Goal: Task Accomplishment & Management: Manage account settings

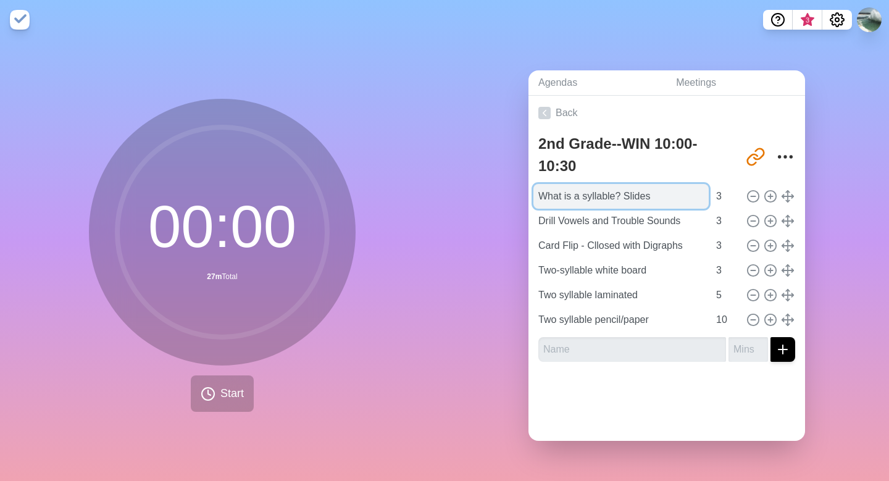
click at [598, 196] on input "What is a syllable? Slides" at bounding box center [621, 196] width 175 height 25
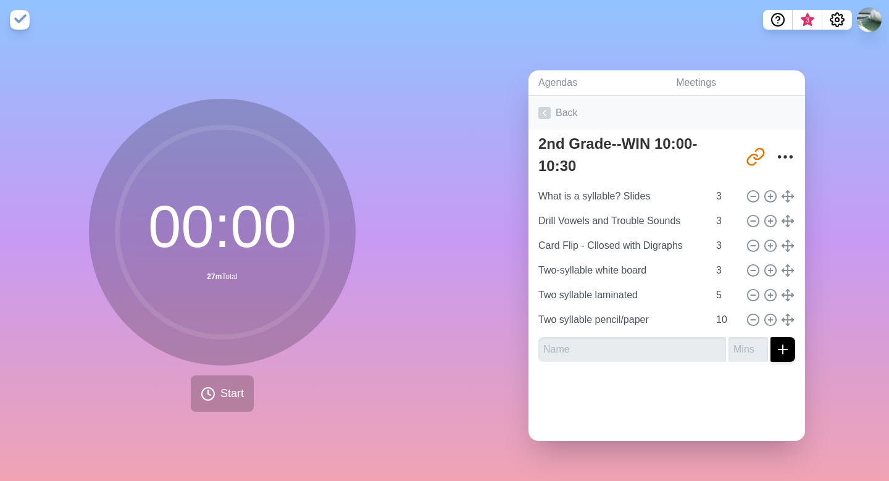
click at [541, 116] on icon at bounding box center [545, 113] width 12 height 12
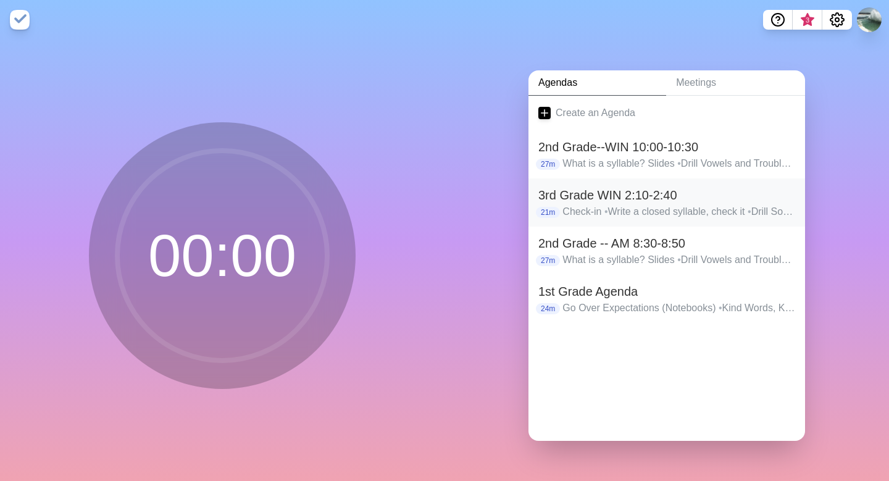
click at [595, 208] on p "Check-in • Write a closed syllable, check it • Drill Sounds • Intro Card Flippi…" at bounding box center [679, 211] width 233 height 15
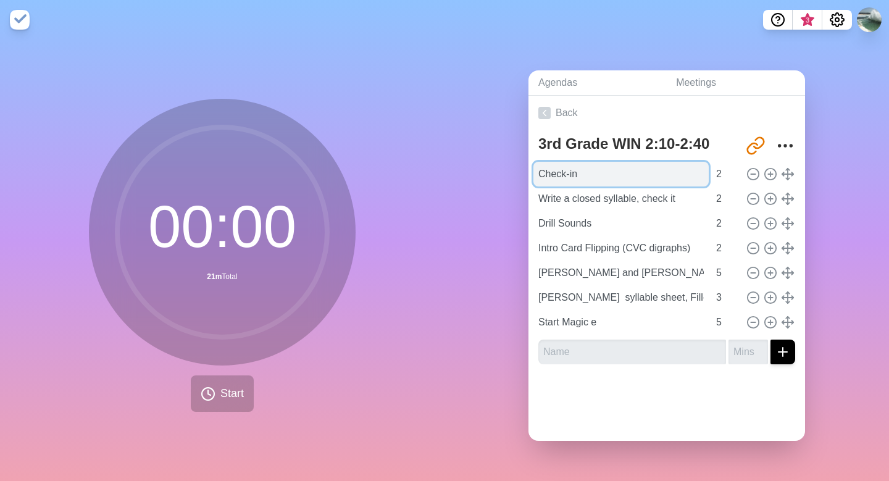
click at [563, 177] on input "Check-in" at bounding box center [621, 174] width 175 height 25
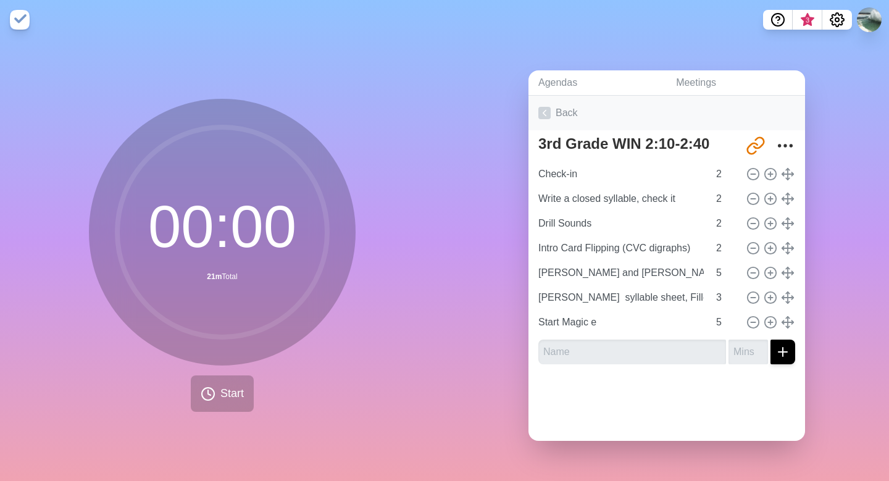
click at [546, 112] on icon at bounding box center [545, 113] width 12 height 12
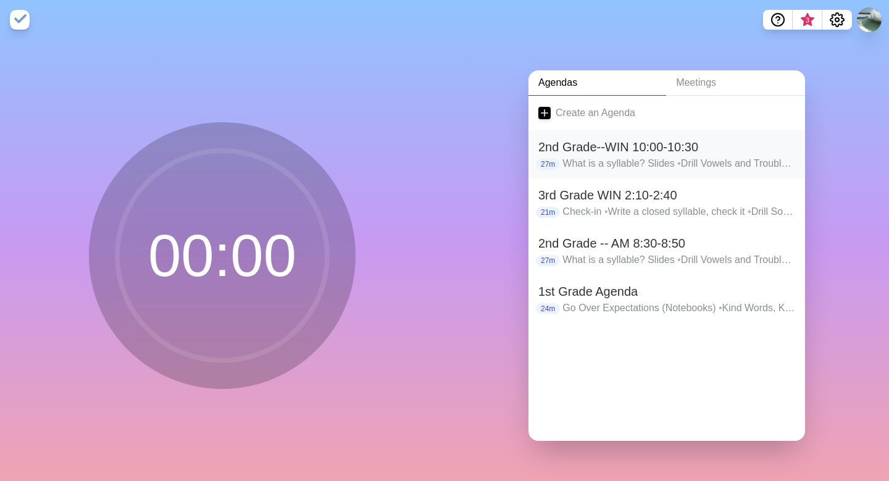
click at [595, 146] on h2 "2nd Grade--WIN 10:00-10:30" at bounding box center [667, 147] width 257 height 19
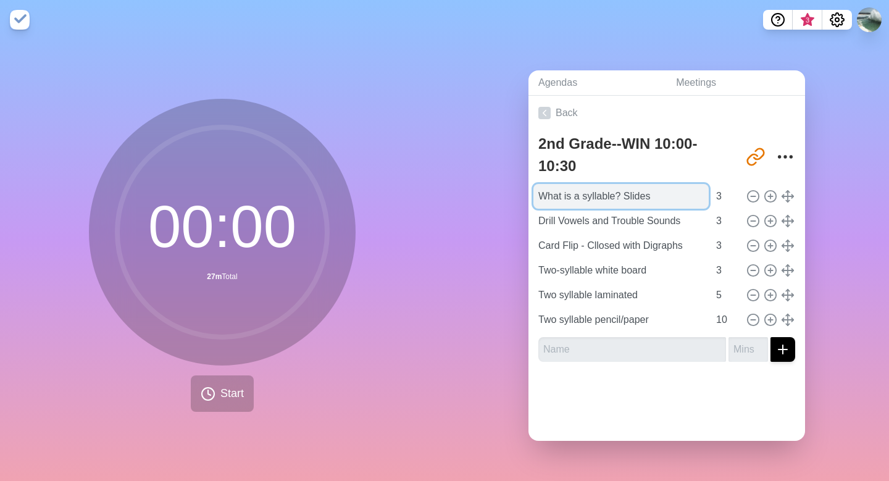
click at [544, 185] on input "What is a syllable? Slides" at bounding box center [621, 196] width 175 height 25
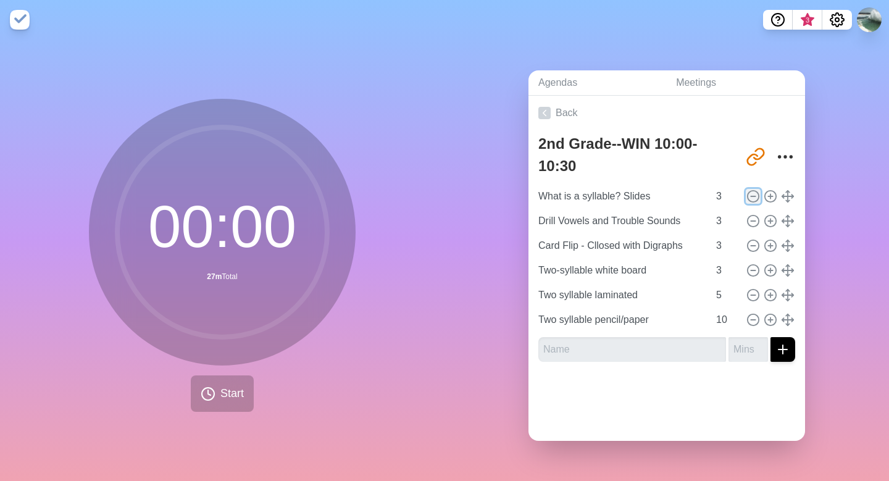
click at [752, 197] on icon at bounding box center [754, 197] width 14 height 14
type input "Drill Vowels and Trouble Sounds"
type input "Card Flip - Cllosed with Digraphs"
type input "Two-syllable white board"
type input "Two syllable laminated"
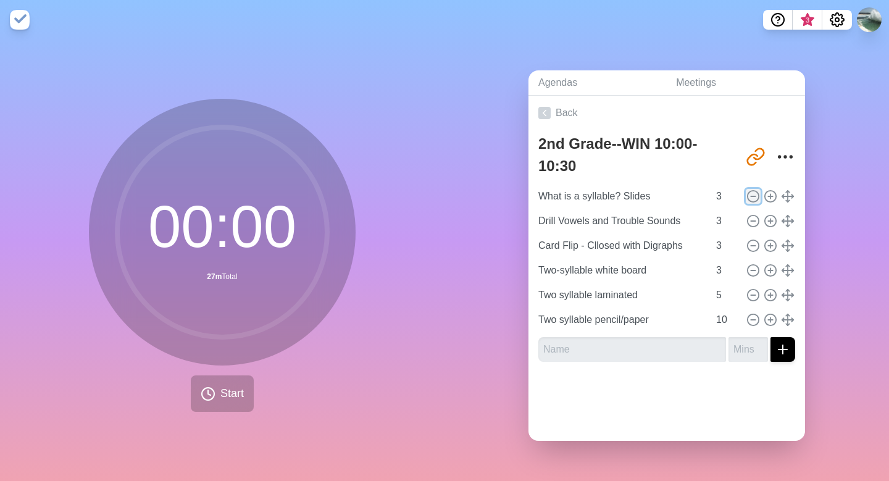
type input "5"
type input "Two syllable pencil/paper"
type input "10"
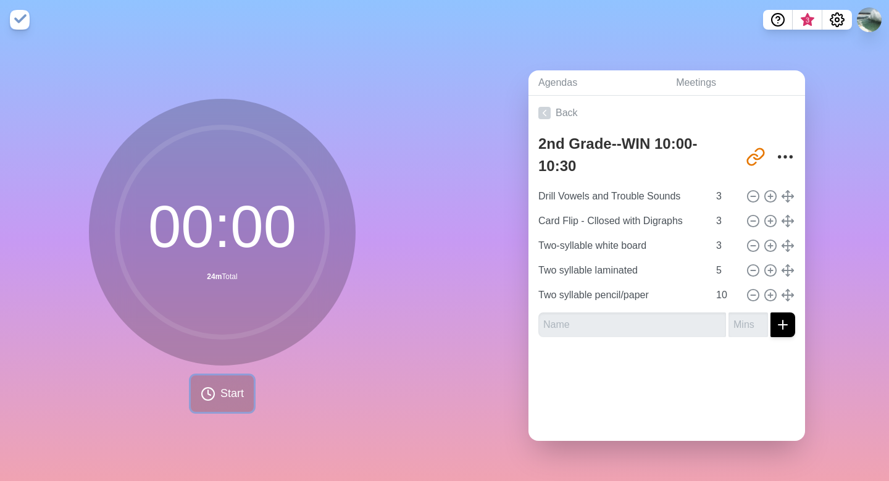
click at [212, 397] on circle at bounding box center [208, 394] width 12 height 12
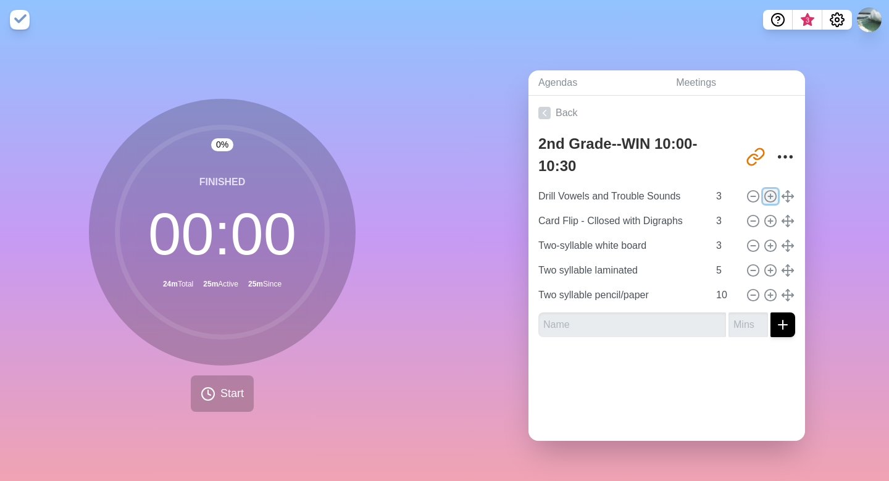
click at [773, 196] on line at bounding box center [770, 196] width 4 height 0
type input "Drill Vowels and Trouble Sounds"
type input "Card Flip - Cllosed with Digraphs"
type input "Two-syllable white board"
type input "3"
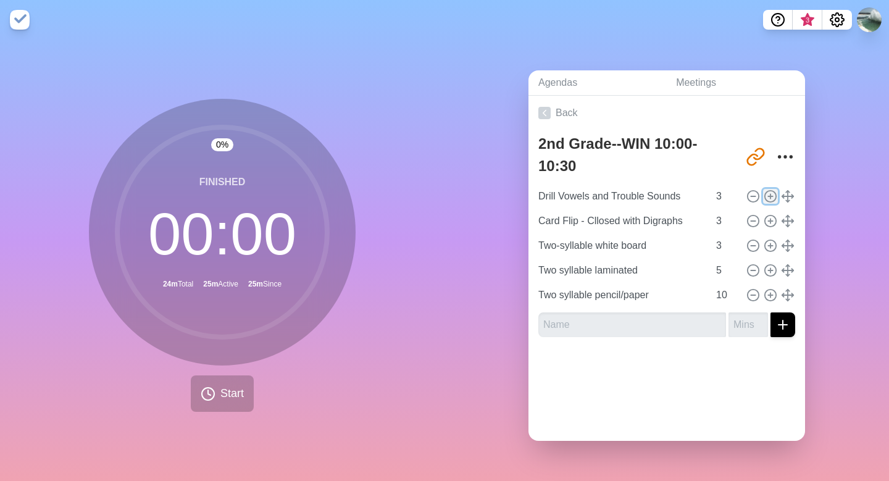
type input "Two syllable laminated"
type input "5"
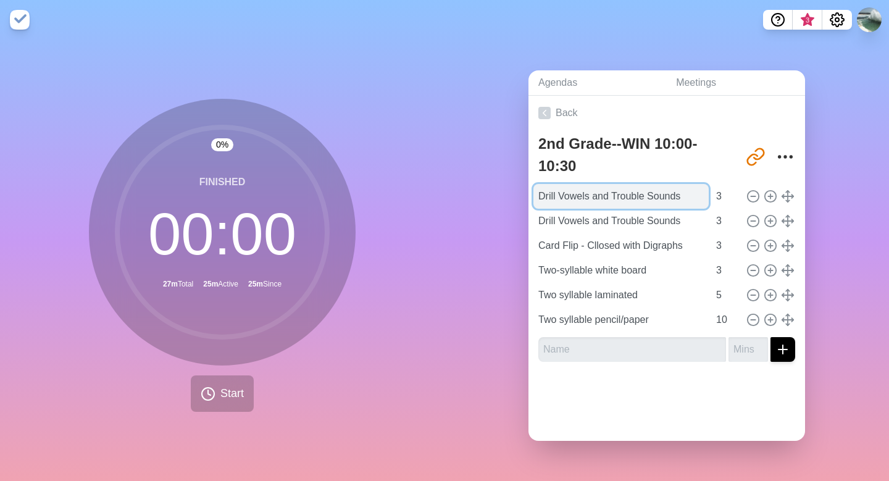
click at [688, 195] on input "Drill Vowels and Trouble Sounds" at bounding box center [621, 196] width 175 height 25
drag, startPoint x: 687, startPoint y: 195, endPoint x: 523, endPoint y: 190, distance: 165.0
click at [523, 190] on div "Agendas Meetings Back 2nd Grade--WIN 10:00-10:30 [URL][DOMAIN_NAME] Drill Vowel…" at bounding box center [667, 261] width 445 height 442
type input "W"
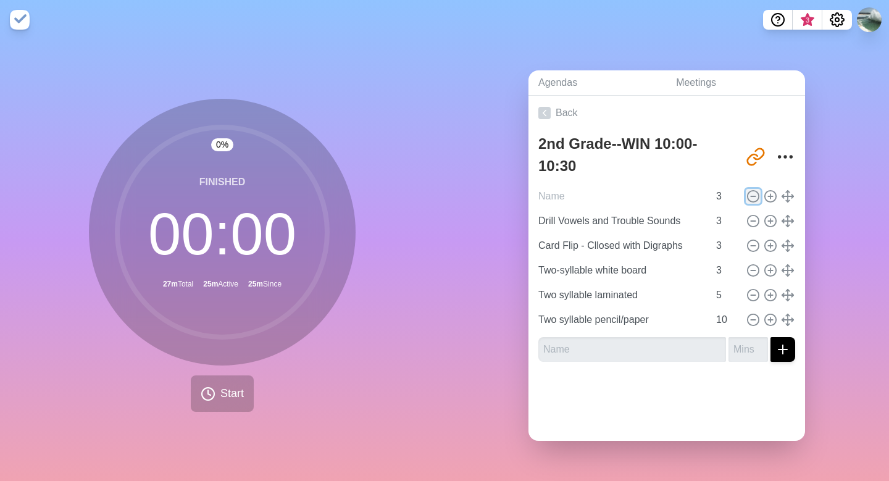
type input "Drill Vowels and Trouble Sounds"
click at [753, 197] on icon at bounding box center [754, 197] width 14 height 14
type input "Card Flip - Cllosed with Digraphs"
type input "Two-syllable white board"
type input "Two syllable laminated"
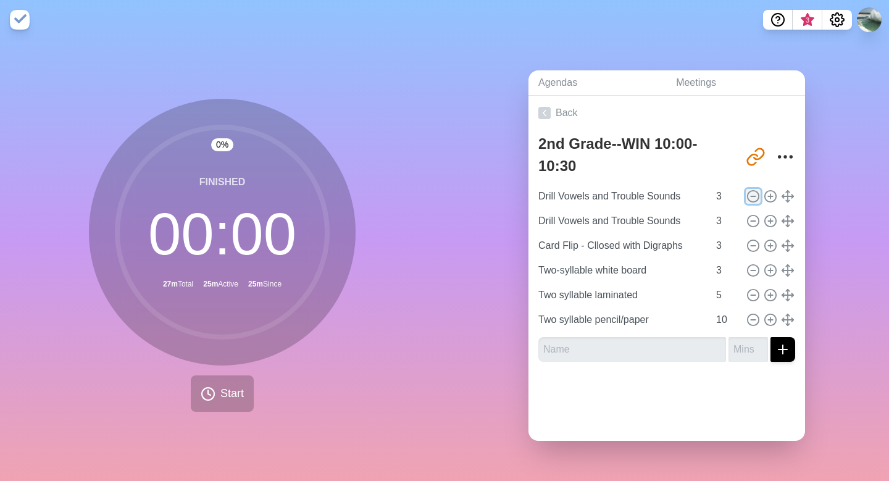
type input "5"
type input "Two syllable pencil/paper"
type input "10"
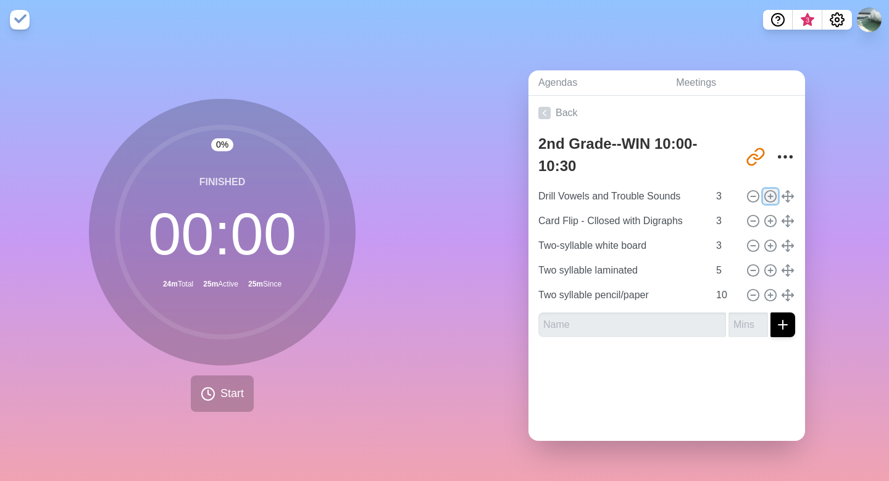
click at [770, 198] on icon at bounding box center [771, 197] width 14 height 14
type input "Drill Vowels and Trouble Sounds"
type input "Card Flip - Cllosed with Digraphs"
type input "Two-syllable white board"
type input "3"
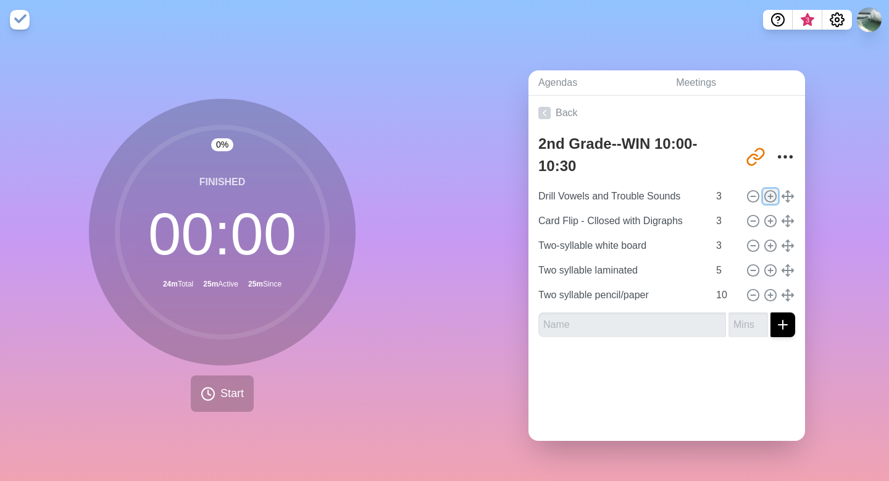
type input "Two syllable laminated"
type input "5"
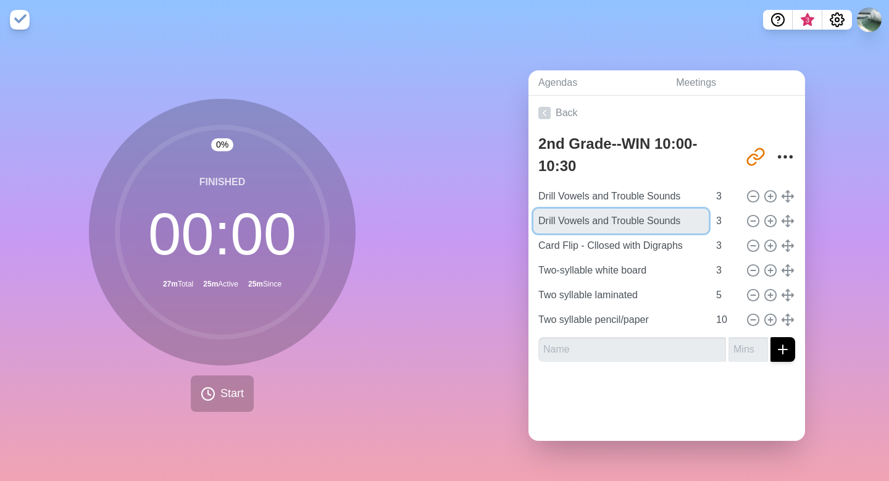
drag, startPoint x: 694, startPoint y: 222, endPoint x: 522, endPoint y: 218, distance: 172.4
click at [522, 218] on div "Agendas Meetings Back 2nd Grade--WIN 10:00-10:30 [URL][DOMAIN_NAME] Drill Vowel…" at bounding box center [667, 261] width 445 height 442
type input "What is a syllable?"
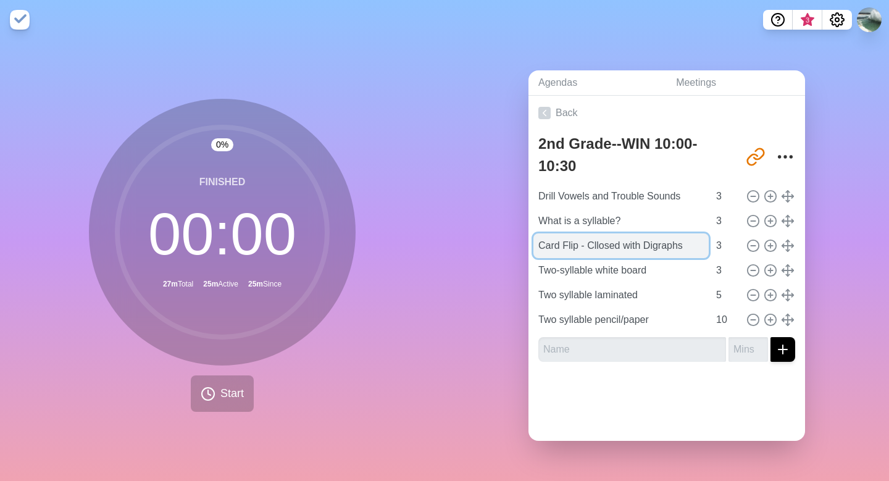
click at [600, 246] on input "Card Flip - Cllosed with Digraphs" at bounding box center [621, 245] width 175 height 25
drag, startPoint x: 694, startPoint y: 245, endPoint x: 589, endPoint y: 249, distance: 104.5
click at [589, 249] on input "Card Flip - Closed with Digraphs" at bounding box center [621, 245] width 175 height 25
type input "Card Flip - Closed with Digraphs"
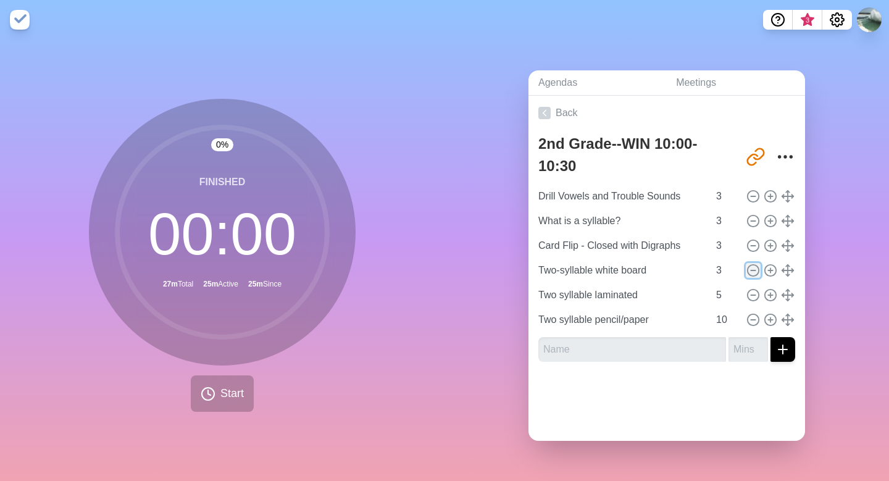
click at [752, 271] on line at bounding box center [753, 271] width 4 height 0
type input "Two syllable laminated"
type input "5"
type input "Two syllable pencil/paper"
type input "10"
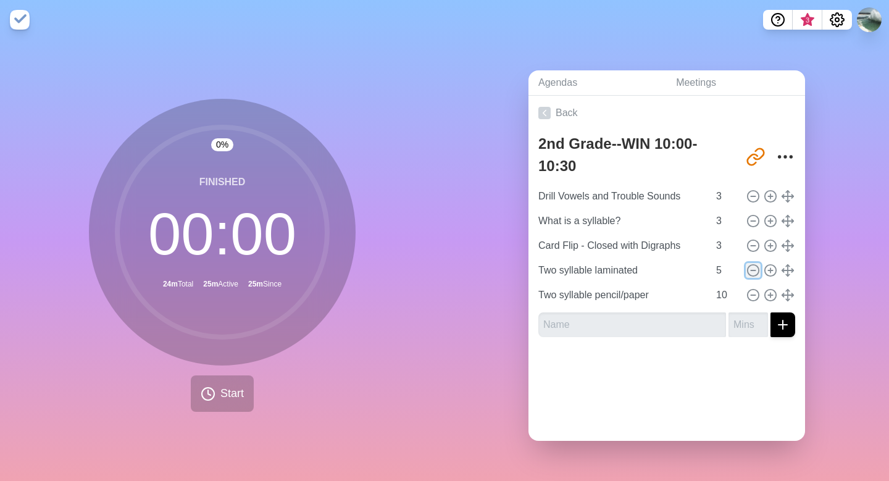
click at [752, 271] on line at bounding box center [753, 271] width 4 height 0
type input "Two syllable pencil/paper"
type input "10"
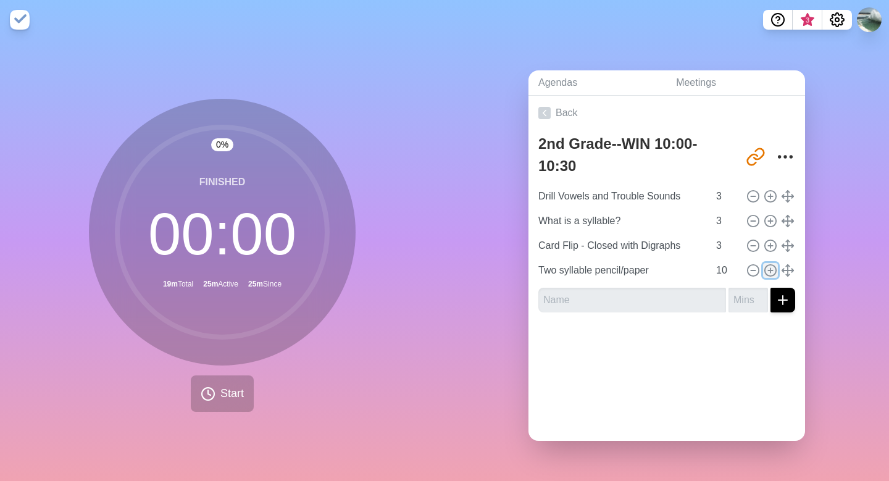
click at [771, 271] on line at bounding box center [770, 271] width 4 height 0
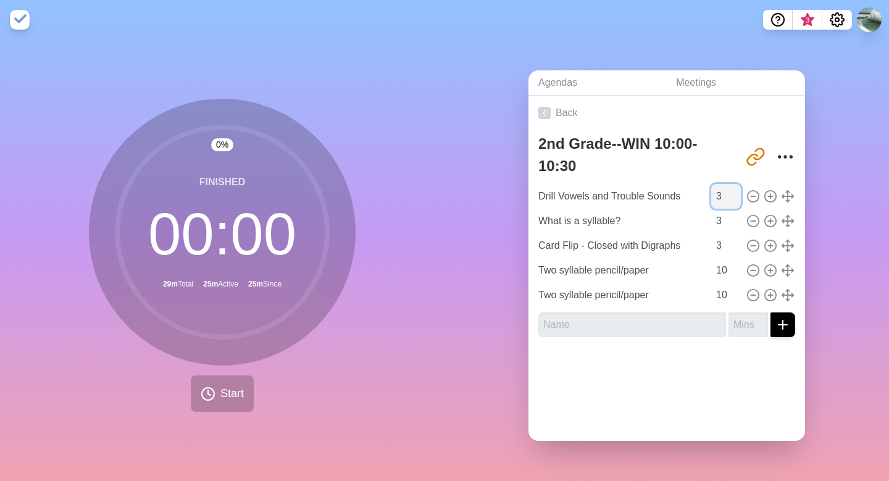
click at [722, 198] on input "3" at bounding box center [727, 196] width 30 height 25
type input "2"
click at [736, 200] on input "2" at bounding box center [727, 196] width 30 height 25
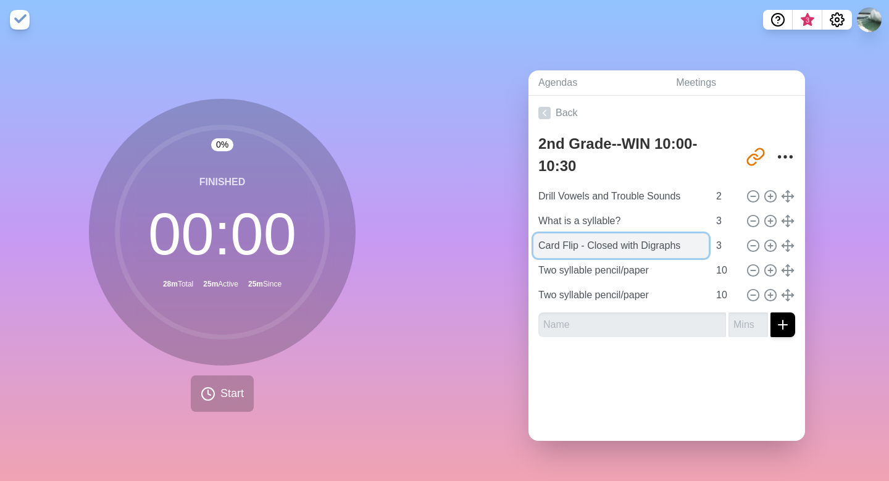
drag, startPoint x: 643, startPoint y: 245, endPoint x: 687, endPoint y: 248, distance: 43.9
click at [687, 248] on input "Card Flip - Closed with Digraphs" at bounding box center [621, 245] width 175 height 25
type input "Card Flip - Closed with Digraphs"
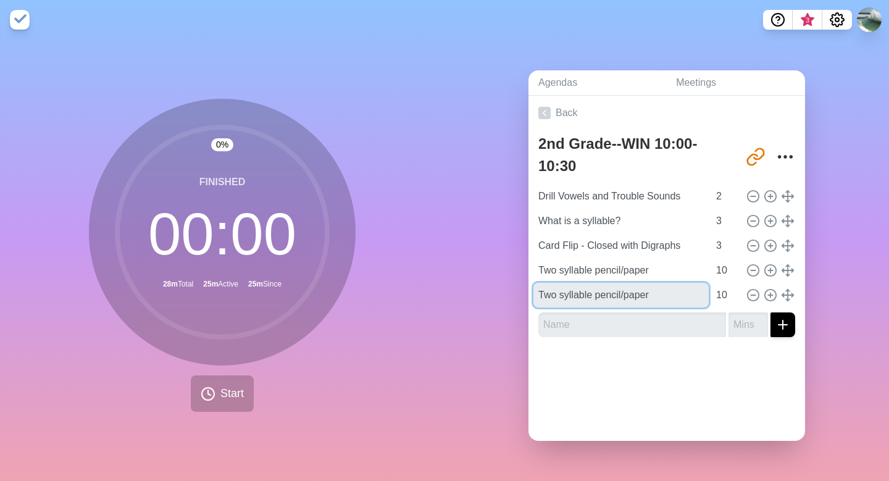
drag, startPoint x: 656, startPoint y: 295, endPoint x: 531, endPoint y: 299, distance: 124.8
click at [531, 299] on div "2nd Grade--WIN 10:00-10:30 [URL][DOMAIN_NAME] Drill Vowels and Trouble Sounds 2…" at bounding box center [667, 238] width 277 height 217
type input "Intro Silent e"
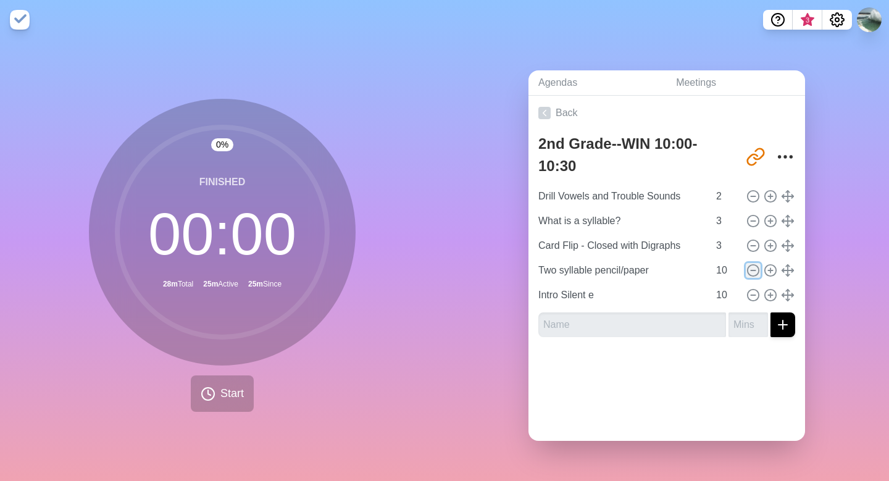
click at [754, 271] on icon at bounding box center [754, 271] width 14 height 14
type input "Intro Silent e"
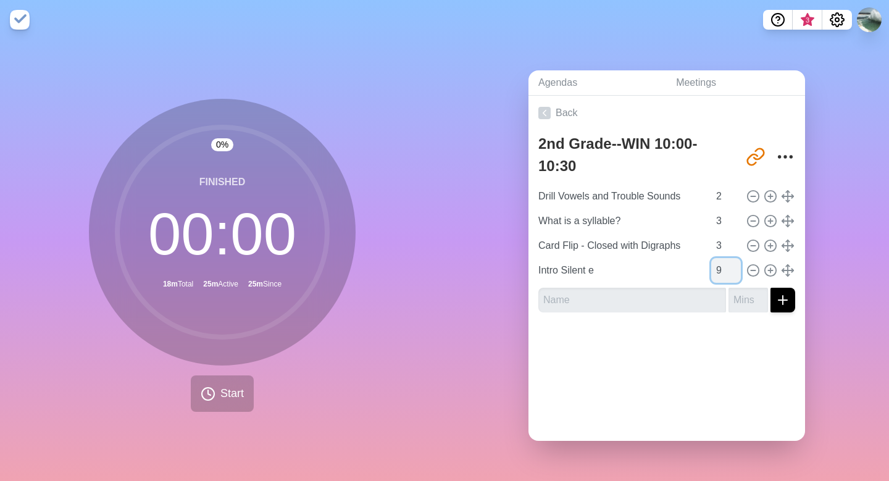
click at [735, 273] on input "9" at bounding box center [727, 270] width 30 height 25
click at [735, 273] on input "8" at bounding box center [727, 270] width 30 height 25
click at [735, 273] on input "7" at bounding box center [727, 270] width 30 height 25
click at [735, 273] on input "6" at bounding box center [727, 270] width 30 height 25
type input "5"
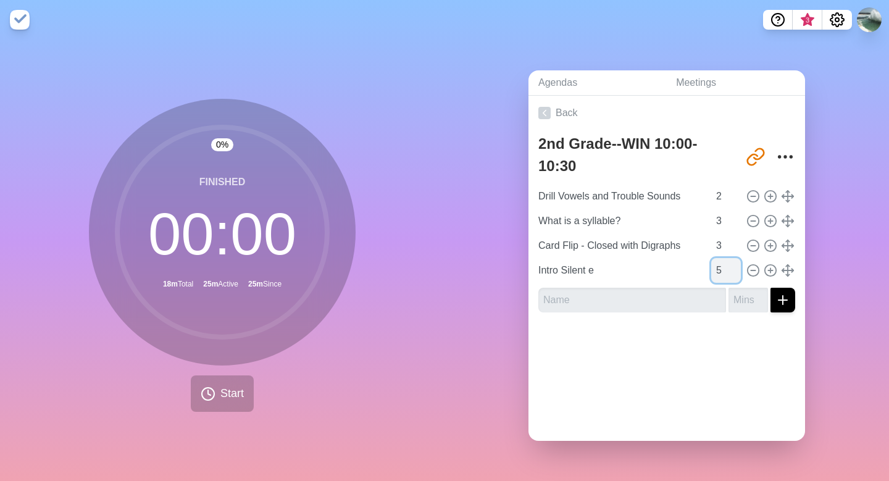
click at [735, 273] on input "5" at bounding box center [727, 270] width 30 height 25
click at [768, 246] on icon at bounding box center [771, 246] width 14 height 14
type input "Card Flip - Closed with Digraphs"
type input "3"
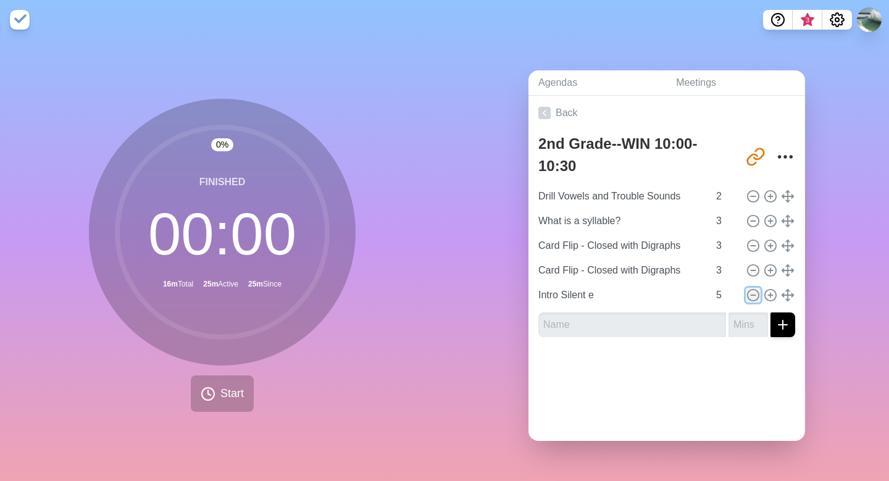
click at [754, 295] on icon at bounding box center [754, 295] width 14 height 14
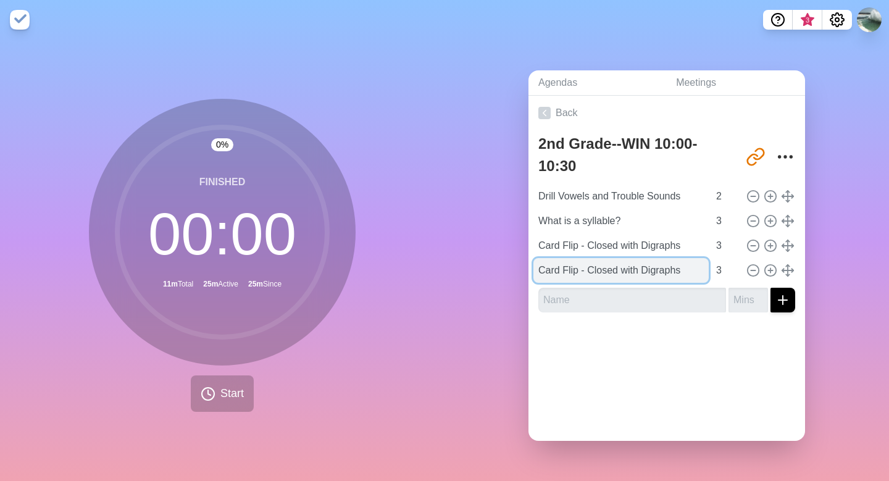
drag, startPoint x: 684, startPoint y: 272, endPoint x: 540, endPoint y: 276, distance: 143.4
click at [540, 276] on input "Card Flip - Closed with Digraphs" at bounding box center [621, 270] width 175 height 25
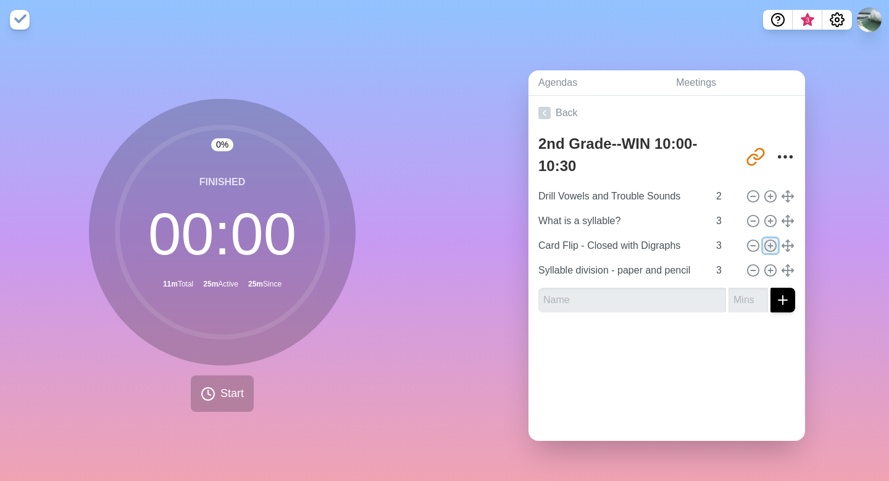
click at [772, 247] on icon at bounding box center [771, 246] width 14 height 14
type input "Card Flip - Closed with Digraphs"
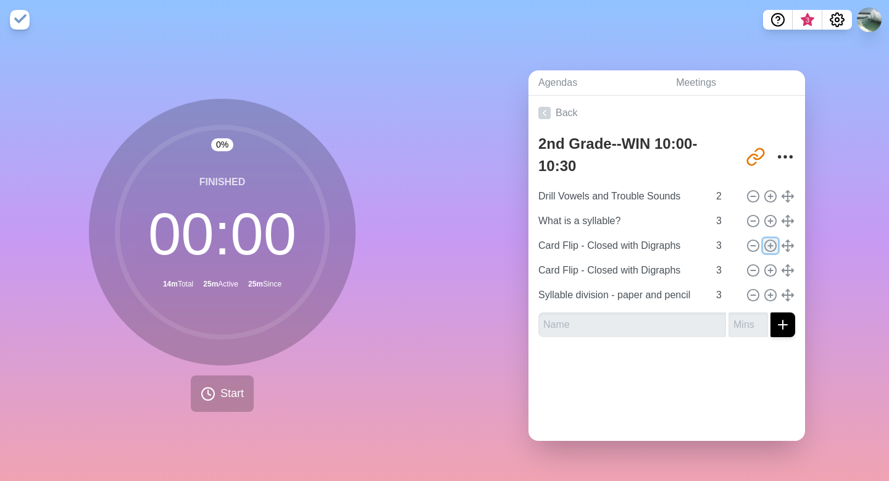
click at [772, 247] on icon at bounding box center [771, 246] width 14 height 14
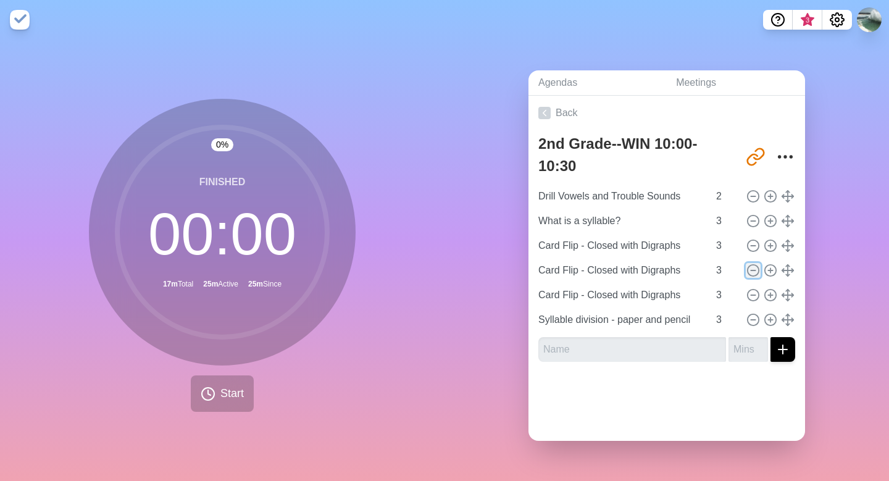
click at [755, 271] on icon at bounding box center [754, 271] width 14 height 14
type input "Syllable division - paper and pencil"
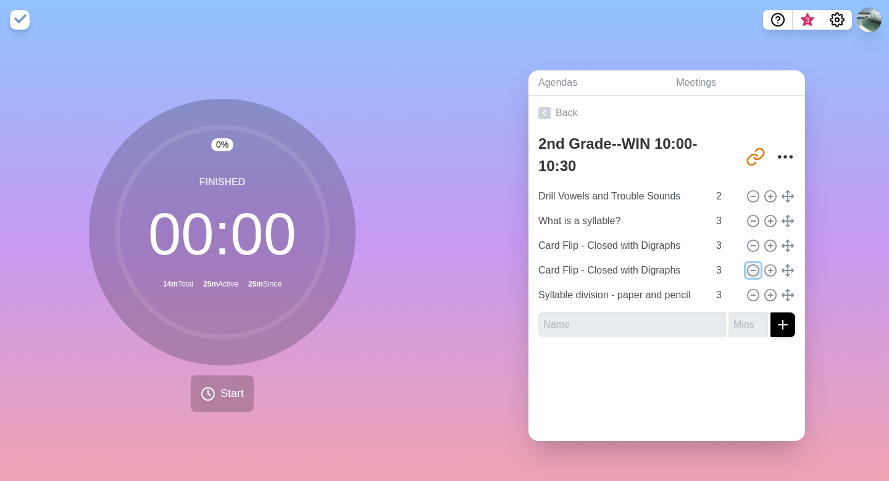
click at [755, 271] on icon at bounding box center [754, 271] width 14 height 14
type input "Syllable division - paper and pencil"
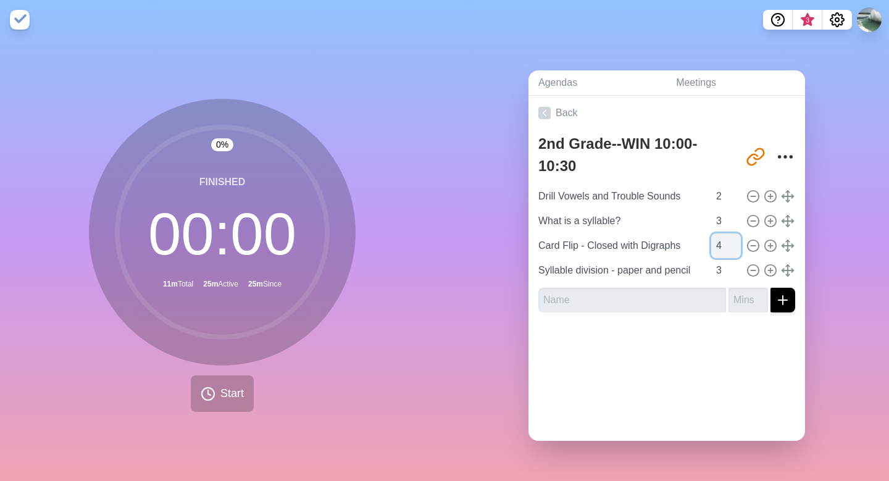
click at [736, 241] on input "4" at bounding box center [727, 245] width 30 height 25
click at [736, 241] on input "5" at bounding box center [727, 245] width 30 height 25
click at [736, 241] on input "6" at bounding box center [727, 245] width 30 height 25
click at [736, 241] on input "7" at bounding box center [727, 245] width 30 height 25
click at [736, 241] on input "8" at bounding box center [727, 245] width 30 height 25
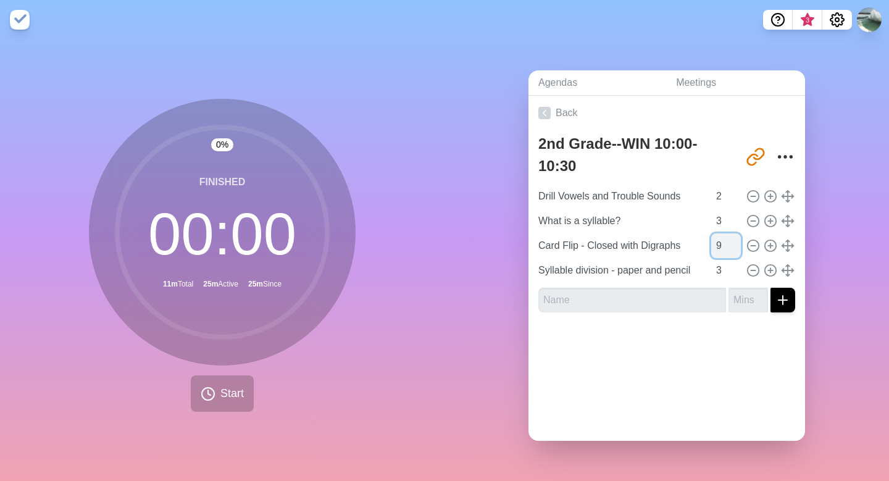
click at [736, 241] on input "9" at bounding box center [727, 245] width 30 height 25
type input "10"
click at [736, 241] on input "10" at bounding box center [727, 245] width 30 height 25
click at [767, 267] on icon at bounding box center [771, 271] width 14 height 14
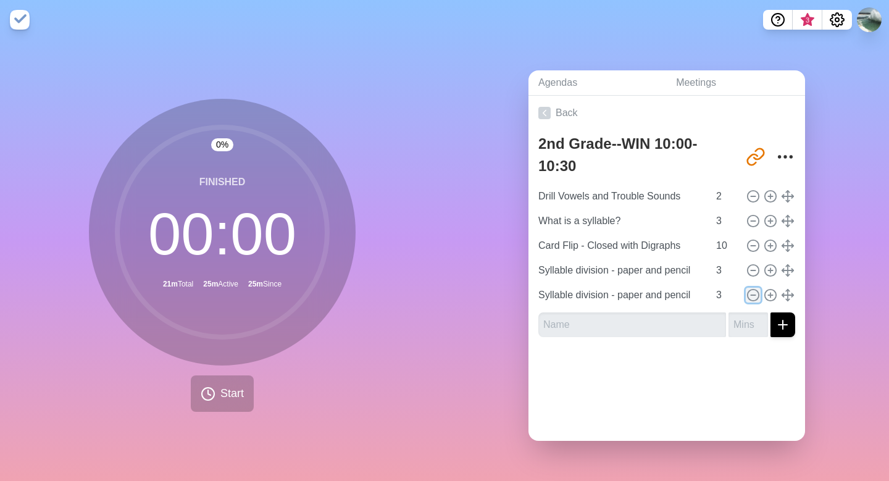
click at [753, 295] on line at bounding box center [753, 295] width 4 height 0
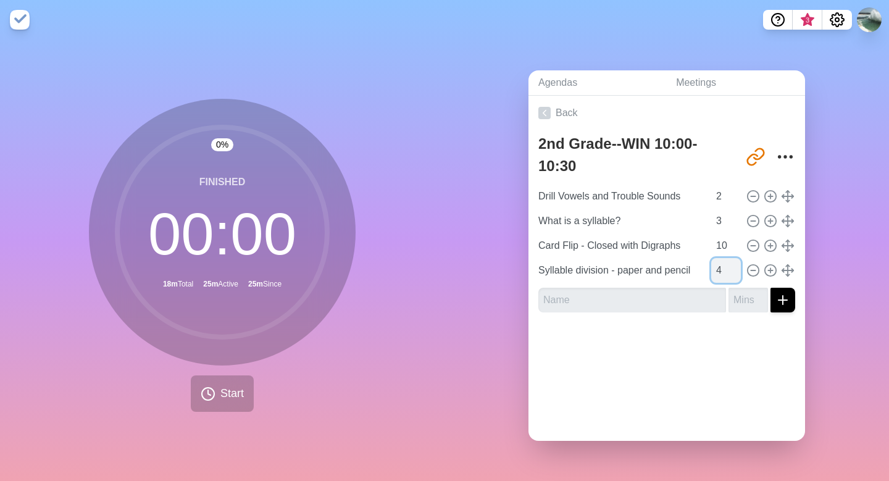
click at [734, 264] on input "4" at bounding box center [727, 270] width 30 height 25
click at [734, 264] on input "5" at bounding box center [727, 270] width 30 height 25
click at [734, 264] on input "6" at bounding box center [727, 270] width 30 height 25
click at [734, 264] on input "7" at bounding box center [727, 270] width 30 height 25
click at [734, 266] on input "8" at bounding box center [727, 270] width 30 height 25
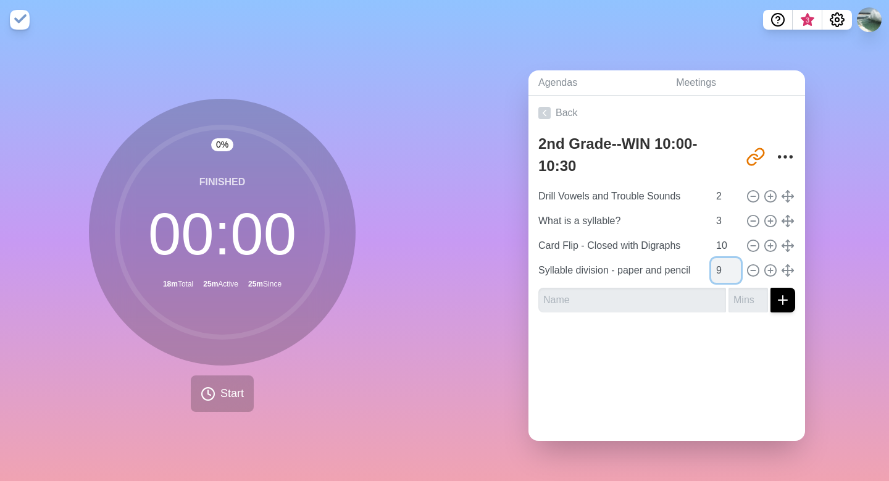
click at [734, 266] on input "9" at bounding box center [727, 270] width 30 height 25
type input "10"
click at [734, 266] on input "10" at bounding box center [727, 270] width 30 height 25
click at [602, 306] on input "text" at bounding box center [633, 300] width 188 height 25
type input "c"
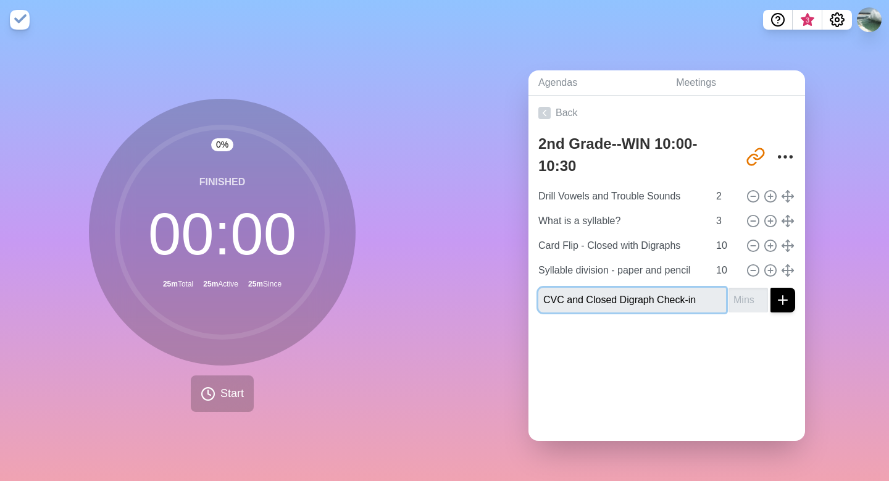
type input "CVC and Closed Digraph Check-in"
click at [764, 293] on input "1" at bounding box center [749, 300] width 40 height 25
click at [764, 293] on input "2" at bounding box center [749, 300] width 40 height 25
click at [764, 293] on input "3" at bounding box center [749, 300] width 40 height 25
click at [764, 293] on input "4" at bounding box center [749, 300] width 40 height 25
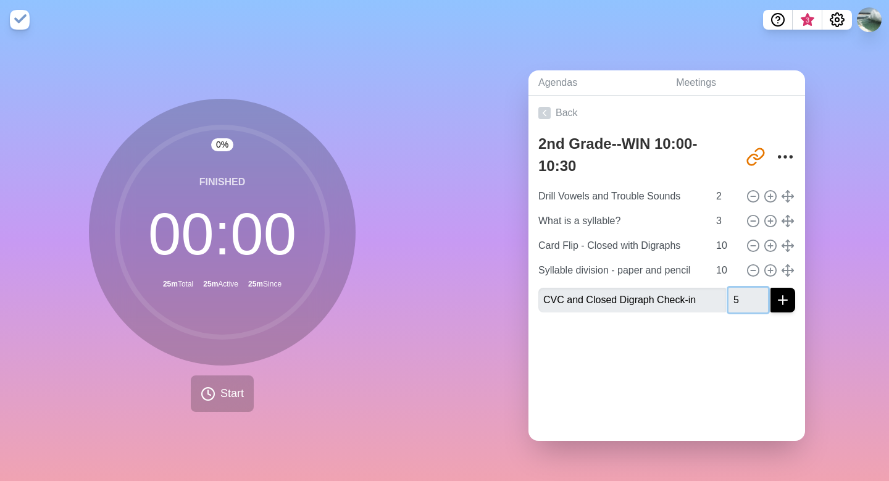
click at [764, 293] on input "5" at bounding box center [749, 300] width 40 height 25
click at [764, 293] on input "6" at bounding box center [749, 300] width 40 height 25
click at [764, 293] on input "7" at bounding box center [749, 300] width 40 height 25
click at [764, 293] on input "8" at bounding box center [749, 300] width 40 height 25
click at [764, 293] on input "9" at bounding box center [749, 300] width 40 height 25
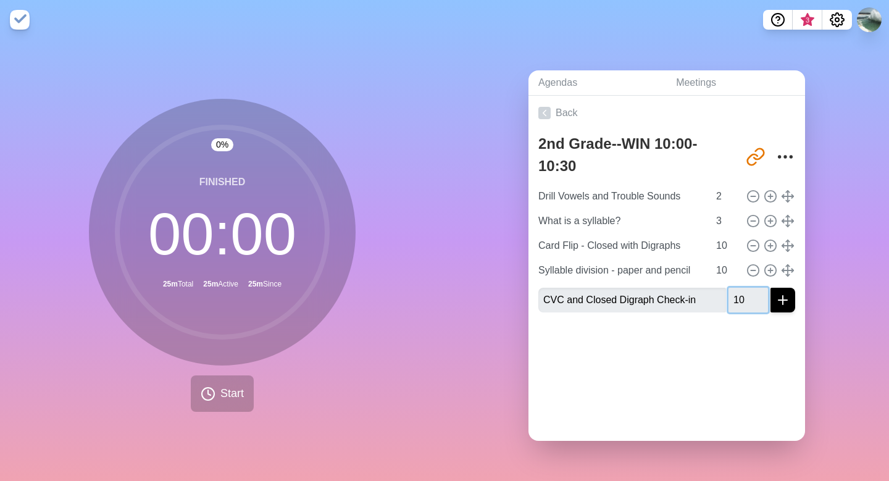
type input "10"
click at [764, 293] on input "10" at bounding box center [749, 300] width 40 height 25
click at [549, 114] on icon at bounding box center [545, 113] width 12 height 12
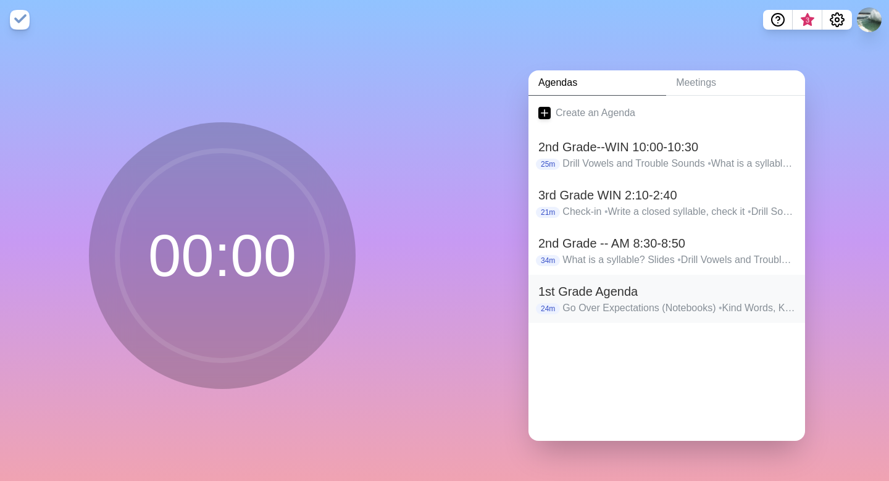
click at [565, 287] on h2 "1st Grade Agenda" at bounding box center [667, 291] width 257 height 19
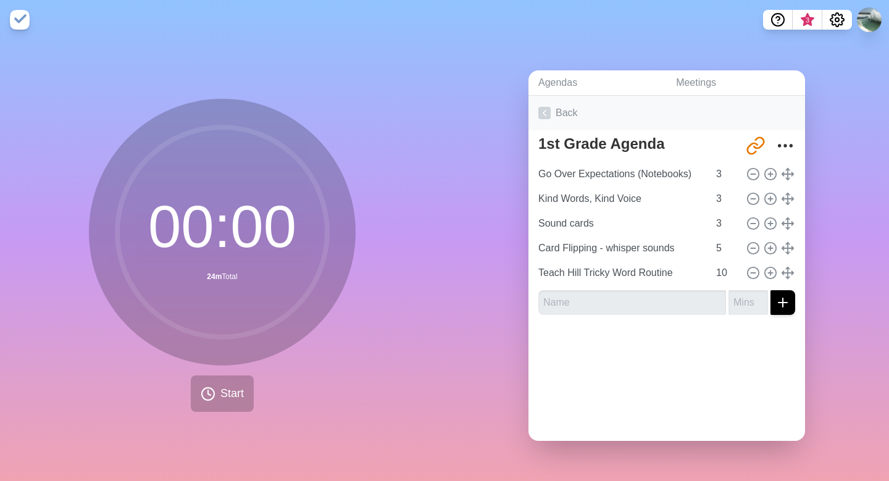
click at [547, 110] on icon at bounding box center [545, 113] width 12 height 12
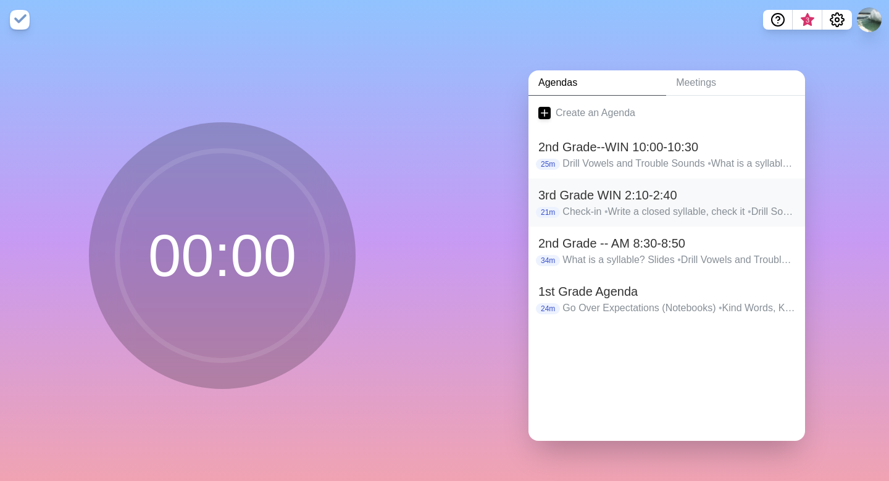
click at [562, 195] on h2 "3rd Grade WIN 2:10-2:40" at bounding box center [667, 195] width 257 height 19
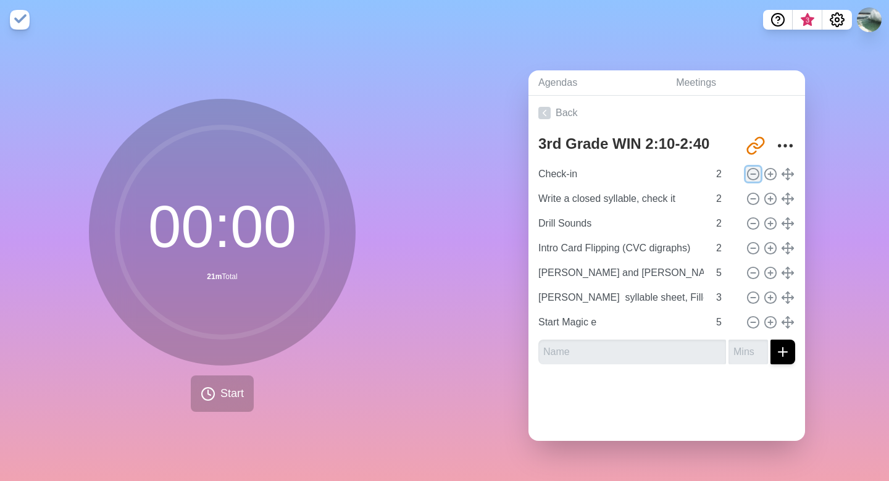
click at [752, 175] on icon at bounding box center [754, 174] width 14 height 14
type input "Write a closed syllable, check it"
type input "Drill Sounds"
type input "Intro Card Flipping (CVC digraphs)"
type input "[PERSON_NAME] and [PERSON_NAME], More Sheets"
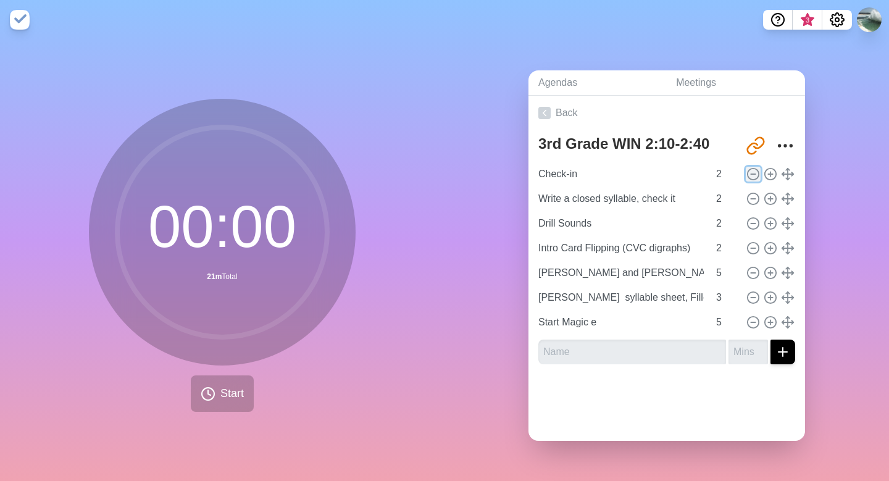
type input "5"
type input "[PERSON_NAME] syllable sheet, Fill-in-the-blank"
type input "3"
type input "Start Magic e"
type input "5"
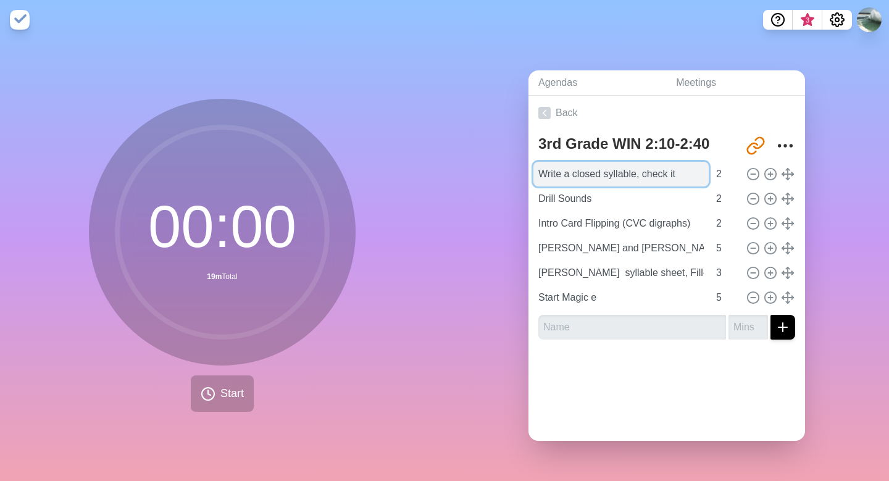
click at [689, 174] on input "Write a closed syllable, check it" at bounding box center [621, 174] width 175 height 25
drag, startPoint x: 689, startPoint y: 174, endPoint x: 537, endPoint y: 178, distance: 151.4
click at [537, 178] on input "Write a closed syllable, check it" at bounding box center [621, 174] width 175 height 25
type input "What is a syllable?"
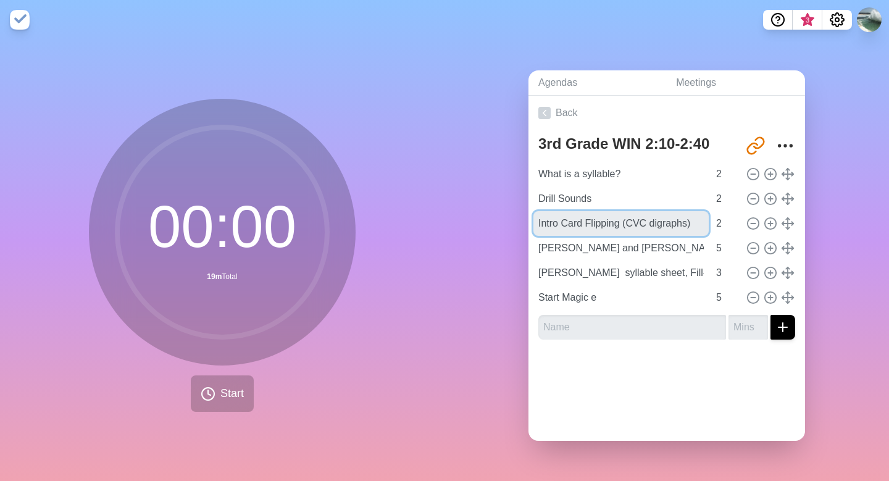
drag, startPoint x: 698, startPoint y: 224, endPoint x: 529, endPoint y: 220, distance: 169.3
click at [529, 220] on div "3rd Grade WIN 2:10-2:40 [URL][DOMAIN_NAME] What is a syllable? 2 Drill Sounds 2…" at bounding box center [667, 239] width 277 height 219
type input "Card flip - Door"
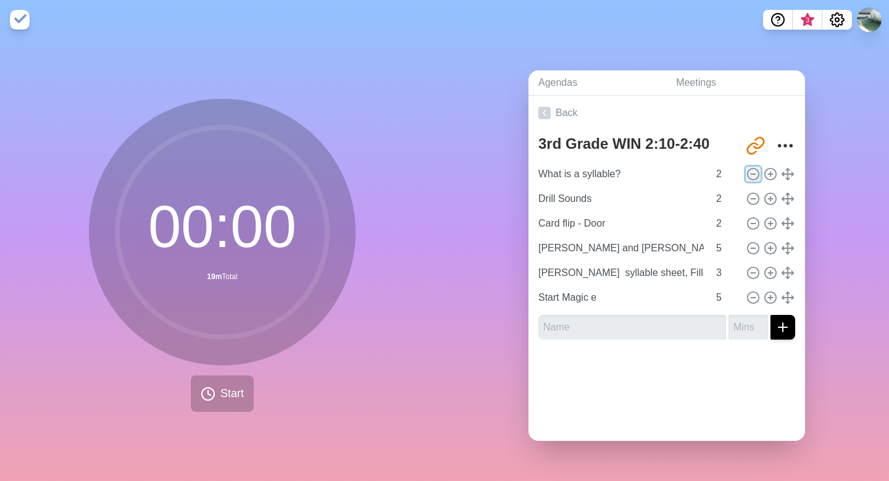
click at [751, 177] on icon at bounding box center [754, 174] width 14 height 14
type input "Drill Sounds"
type input "Card flip - Door"
type input "[PERSON_NAME] and [PERSON_NAME], More Sheets"
type input "5"
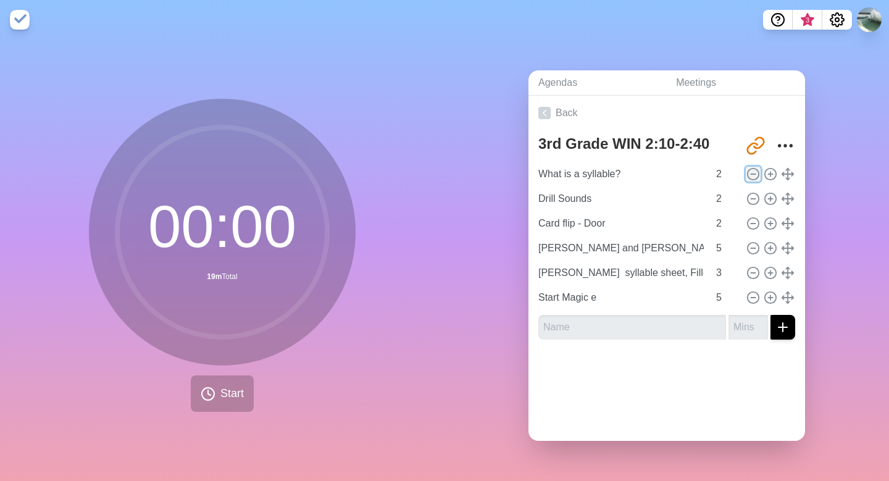
type input "[PERSON_NAME] syllable sheet, Fill-in-the-blank"
type input "3"
type input "Start Magic e"
type input "5"
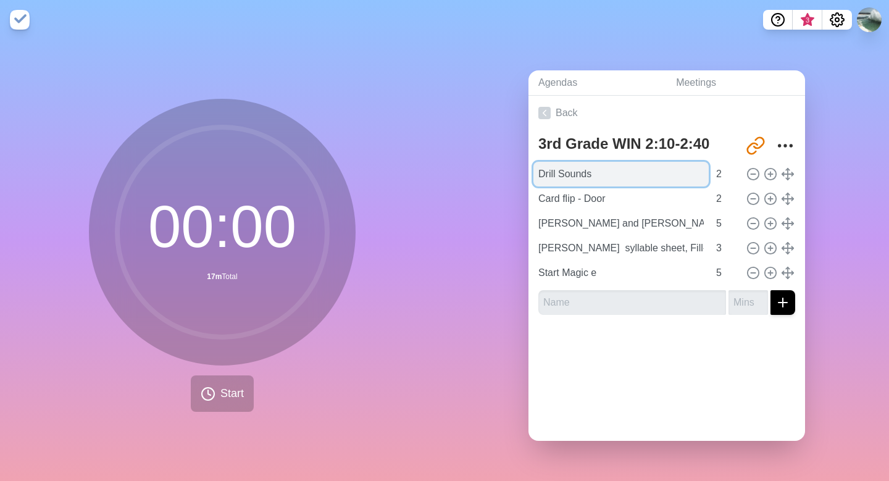
click at [583, 175] on input "Drill Sounds" at bounding box center [621, 174] width 175 height 25
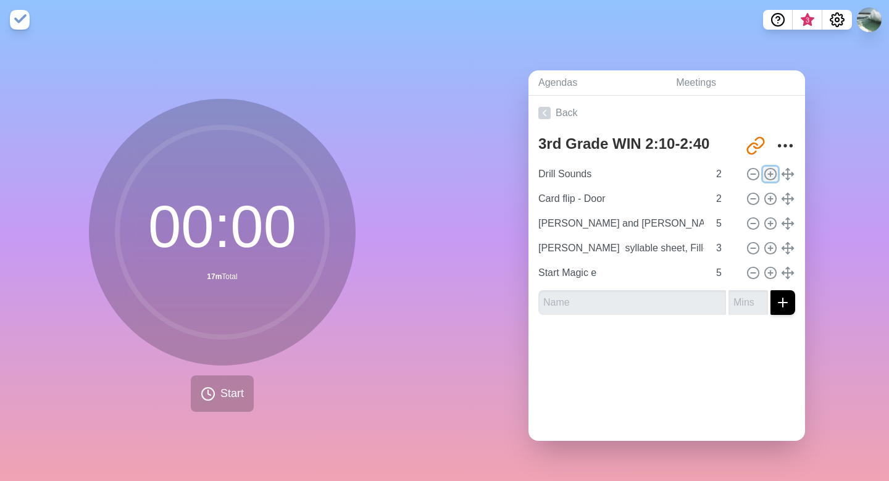
click at [771, 172] on icon at bounding box center [771, 174] width 14 height 14
type input "Drill Sounds"
type input "Card flip - Door"
type input "2"
type input "[PERSON_NAME] and [PERSON_NAME], More Sheets"
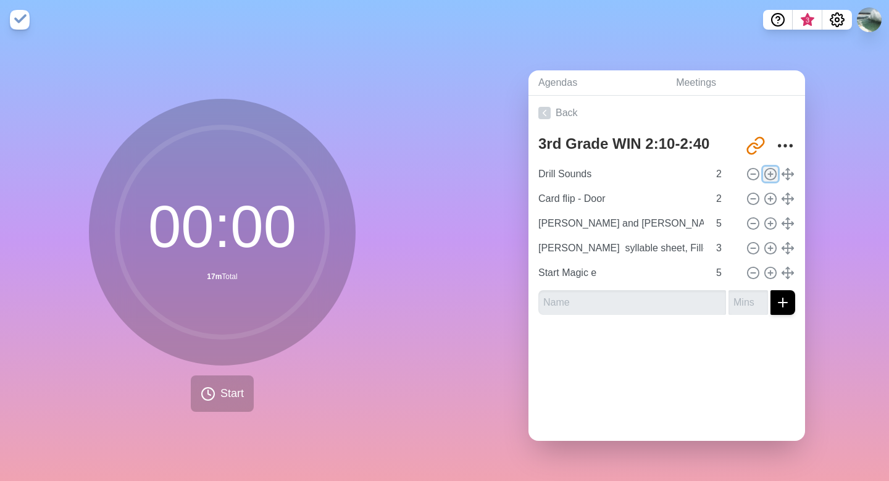
type input "5"
type input "[PERSON_NAME] syllable sheet, Fill-in-the-blank"
type input "3"
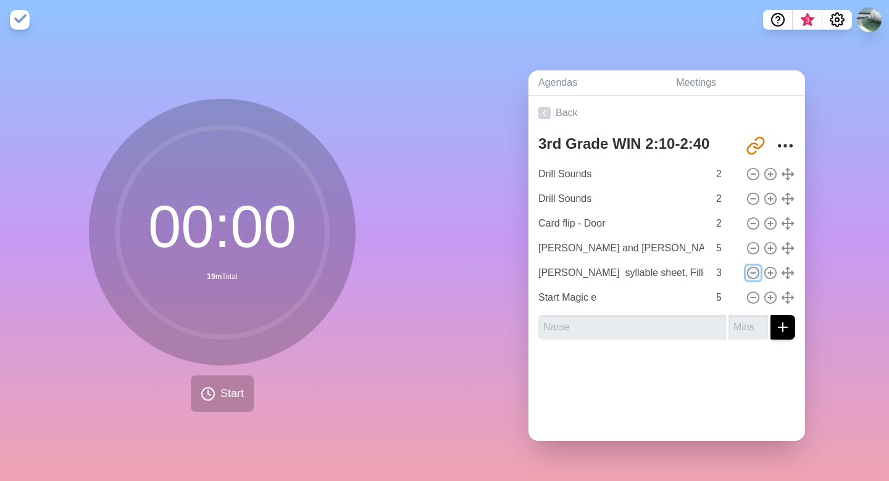
click at [754, 271] on icon at bounding box center [754, 273] width 14 height 14
type input "Start Magic e"
type input "5"
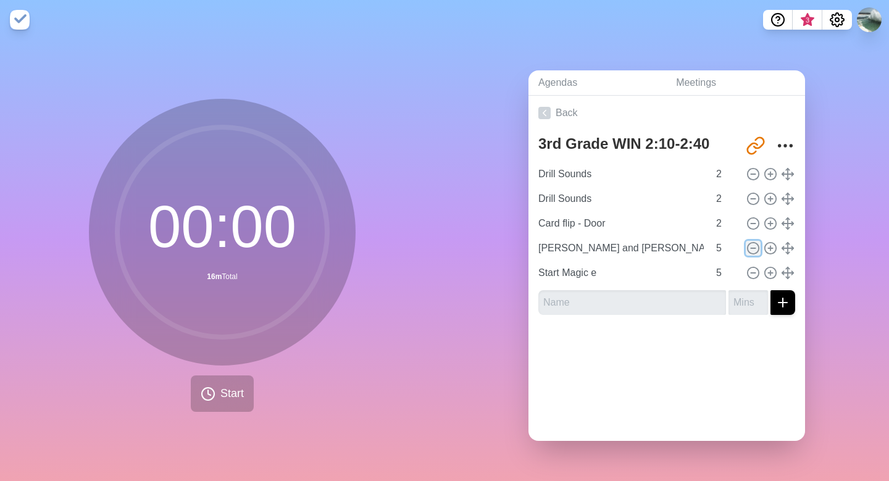
click at [754, 246] on icon at bounding box center [754, 249] width 14 height 14
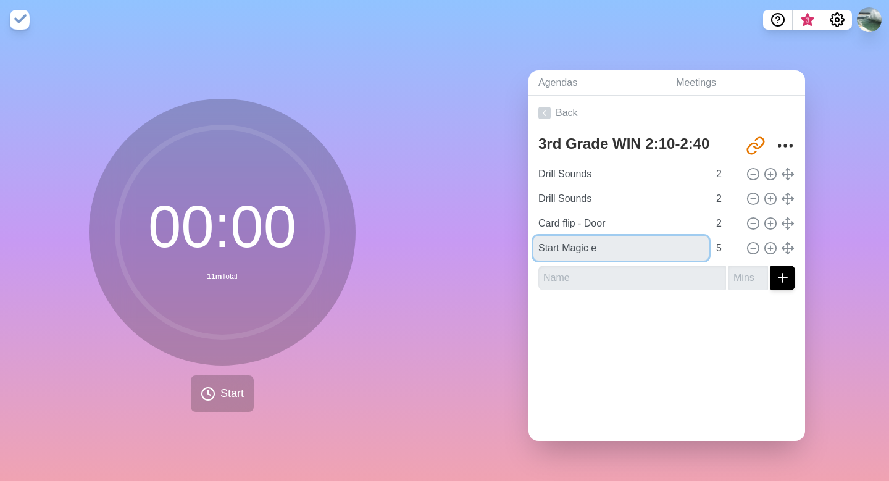
drag, startPoint x: 608, startPoint y: 248, endPoint x: 527, endPoint y: 248, distance: 80.9
click at [527, 248] on div "Agendas Meetings Back 3rd Grade WIN 2:10-2:40 [URL][DOMAIN_NAME] Drill Sounds 2…" at bounding box center [667, 261] width 445 height 442
type input "Intro Magic e - White Board"
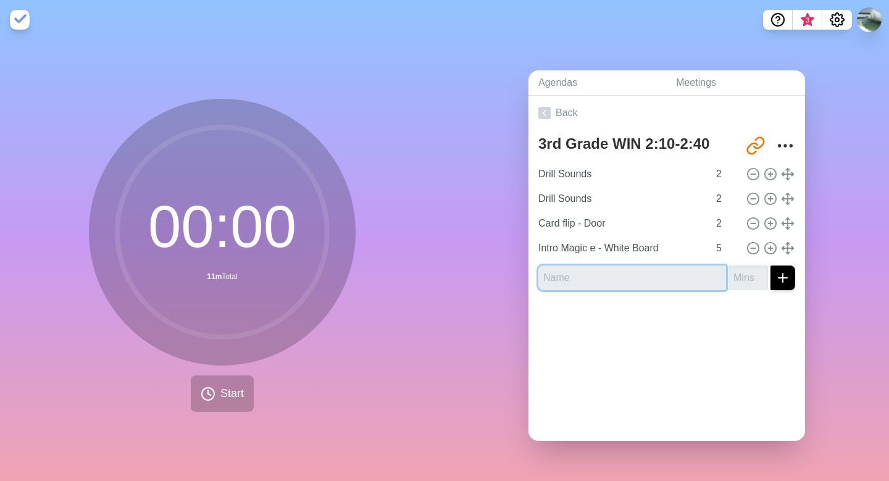
click at [698, 284] on input "text" at bounding box center [633, 278] width 188 height 25
click at [613, 277] on input "Sort - Closed/magic e" at bounding box center [633, 278] width 188 height 25
type input "Sort - Closed/Magic e"
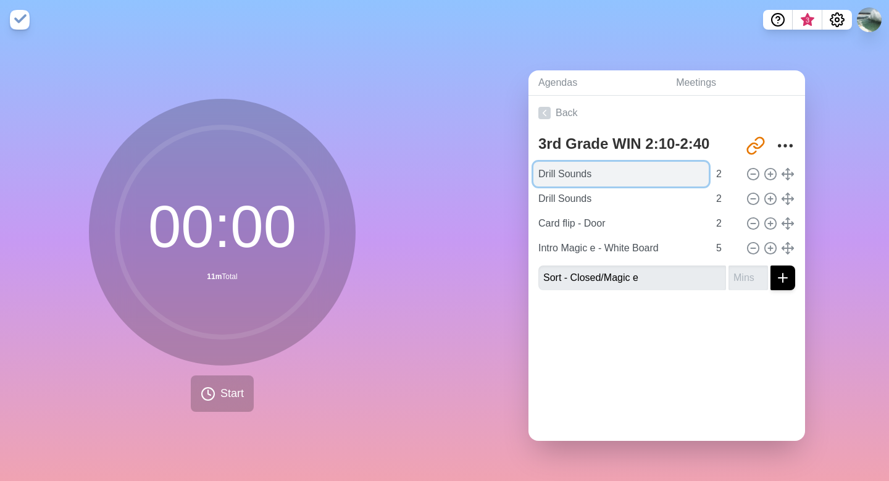
click at [598, 174] on input "Drill Sounds" at bounding box center [621, 174] width 175 height 25
drag, startPoint x: 598, startPoint y: 174, endPoint x: 538, endPoint y: 175, distance: 59.9
click at [538, 175] on input "Drill Sounds" at bounding box center [621, 174] width 175 height 25
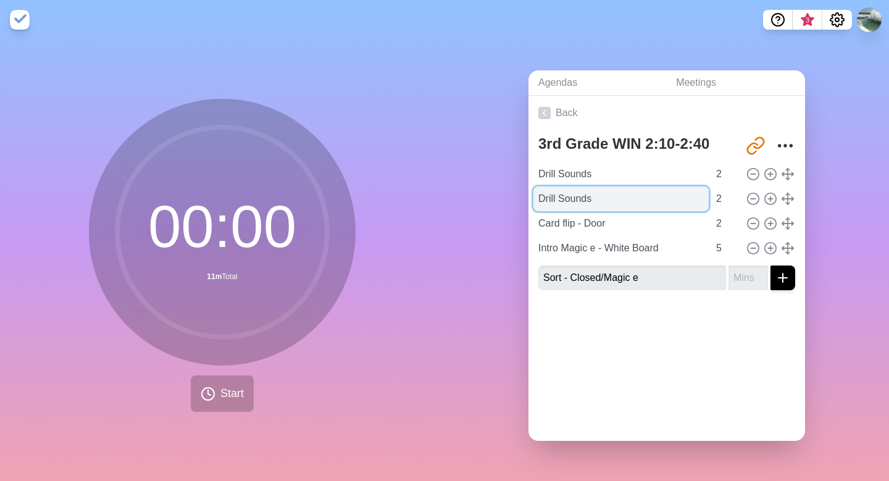
click at [556, 200] on input "Drill Sounds" at bounding box center [621, 199] width 175 height 25
drag, startPoint x: 605, startPoint y: 196, endPoint x: 517, endPoint y: 195, distance: 88.3
click at [517, 195] on div "Agendas Meetings Back 3rd Grade WIN 2:10-2:40 [URL][DOMAIN_NAME] Drill Sounds 2…" at bounding box center [667, 261] width 445 height 442
type input "What is a syllable? Slide"
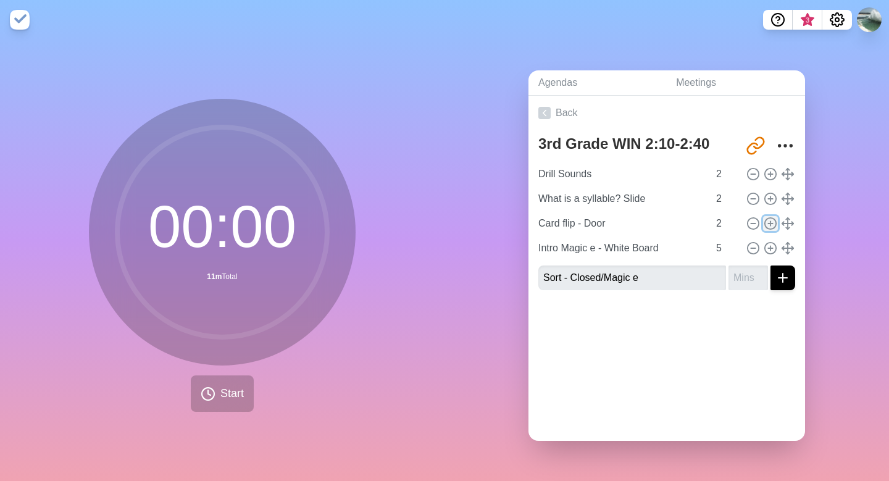
click at [773, 221] on icon at bounding box center [771, 224] width 14 height 14
type input "Card flip - Door"
type input "2"
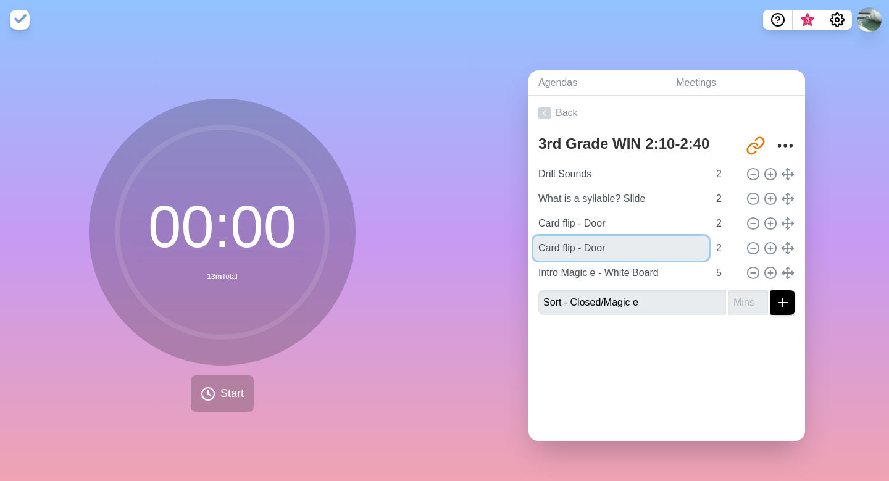
drag, startPoint x: 610, startPoint y: 247, endPoint x: 515, endPoint y: 246, distance: 95.1
click at [515, 246] on div "Agendas Meetings Back 3rd Grade WIN 2:10-2:40 [URL][DOMAIN_NAME] Drill Sounds 2…" at bounding box center [667, 261] width 445 height 442
type input "l"
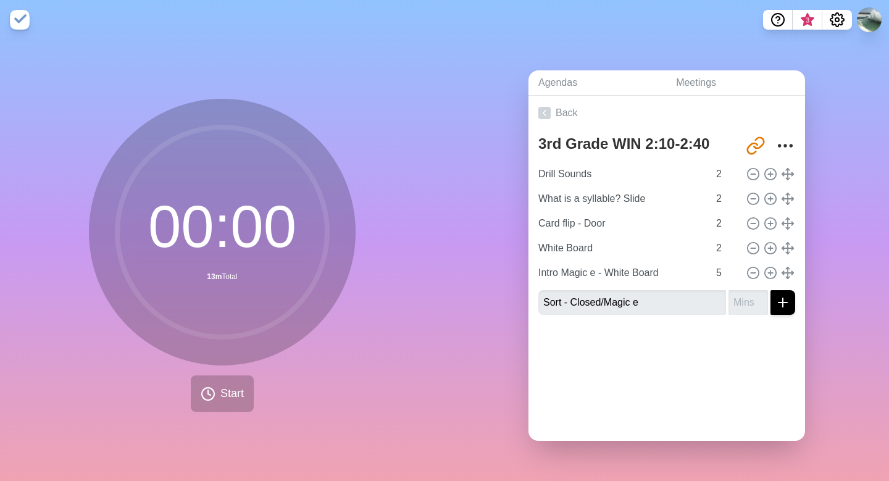
click at [515, 246] on div "Agendas Meetings Back 3rd Grade WIN 2:10-2:40 [URL][DOMAIN_NAME] Drill Sounds 2…" at bounding box center [667, 261] width 445 height 442
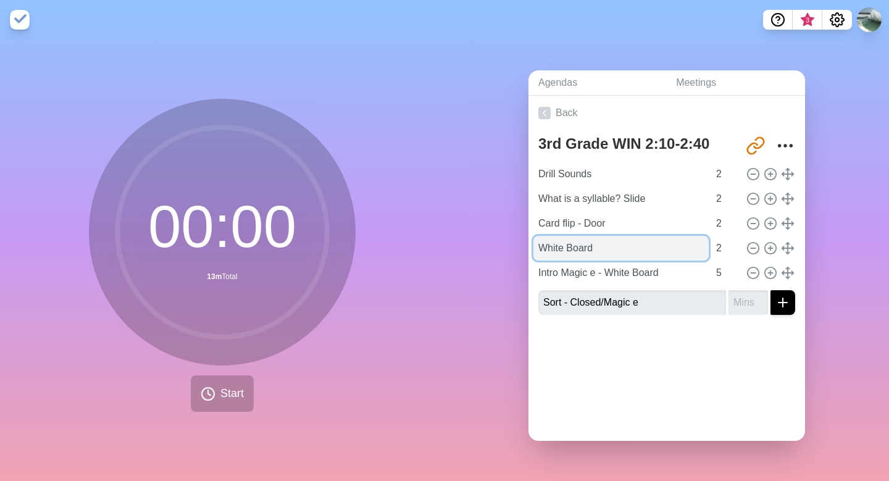
click at [557, 245] on input "White Board" at bounding box center [621, 248] width 175 height 25
click at [607, 245] on input "White Board" at bounding box center [621, 248] width 175 height 25
type input "White Board - rubbish, tennis"
click at [544, 111] on icon at bounding box center [545, 113] width 12 height 12
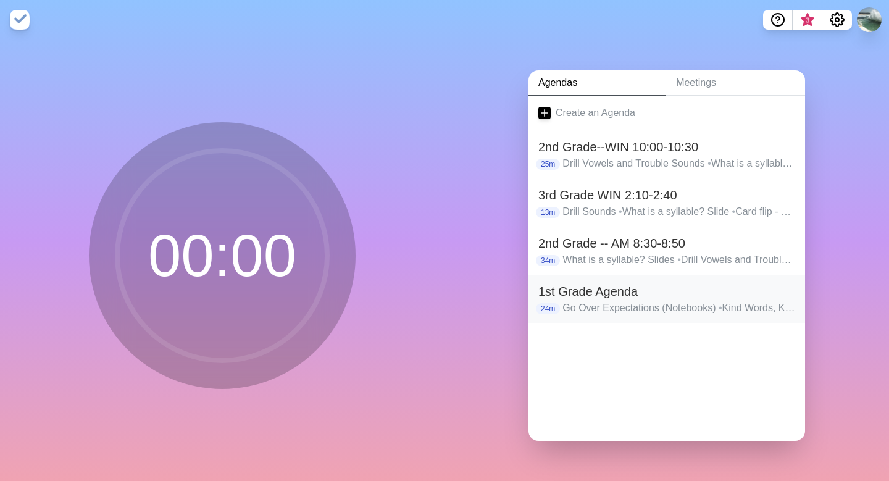
click at [571, 290] on h2 "1st Grade Agenda" at bounding box center [667, 291] width 257 height 19
